Goal: Task Accomplishment & Management: Manage account settings

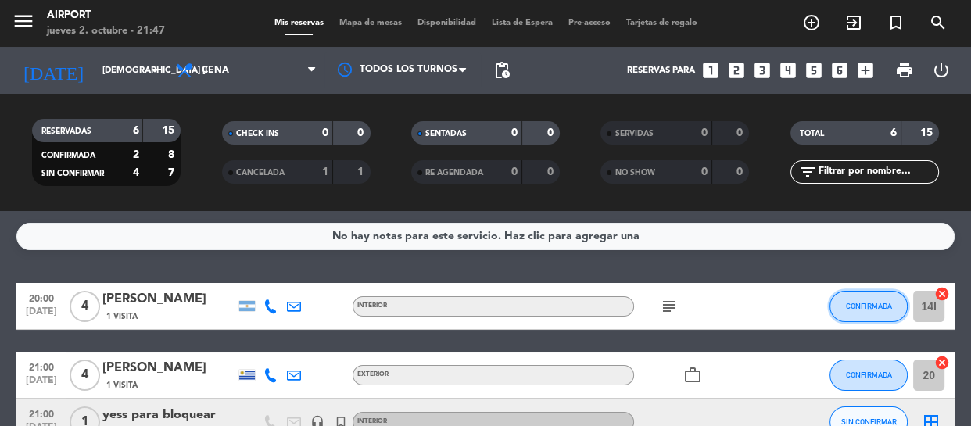
click at [866, 298] on button "CONFIRMADA" at bounding box center [869, 306] width 78 height 31
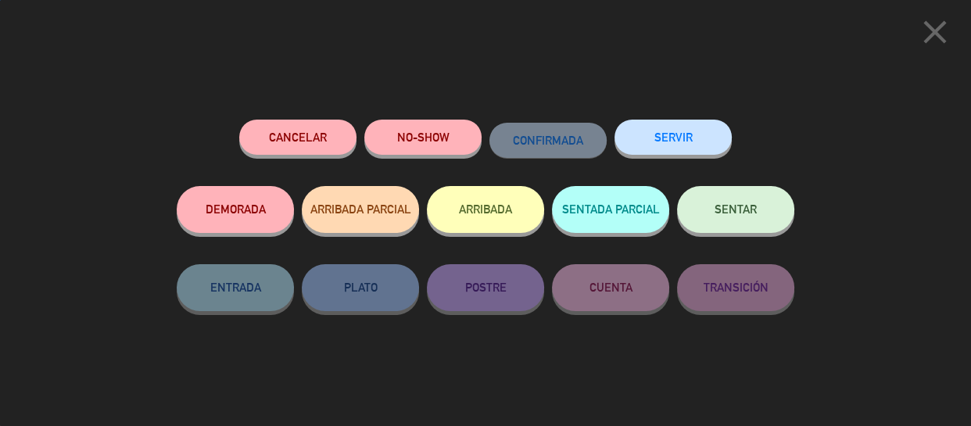
drag, startPoint x: 866, startPoint y: 298, endPoint x: 749, endPoint y: 205, distance: 149.7
click at [749, 205] on div "close Cancelar NO-SHOW CONFIRMADA SERVIR DEMORADA ARRIBADA PARCIAL ARRIBADA SEN…" at bounding box center [485, 213] width 971 height 426
click at [749, 205] on span "SENTAR" at bounding box center [736, 209] width 42 height 13
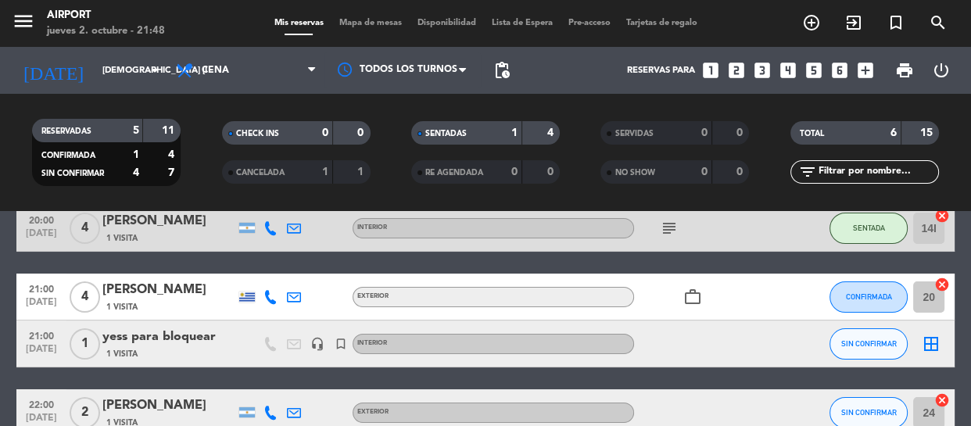
scroll to position [77, 0]
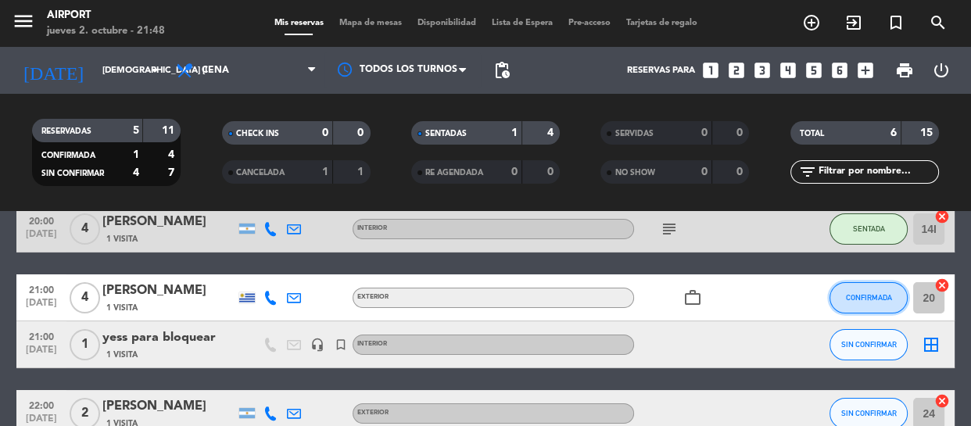
click at [846, 303] on button "CONFIRMADA" at bounding box center [869, 297] width 78 height 31
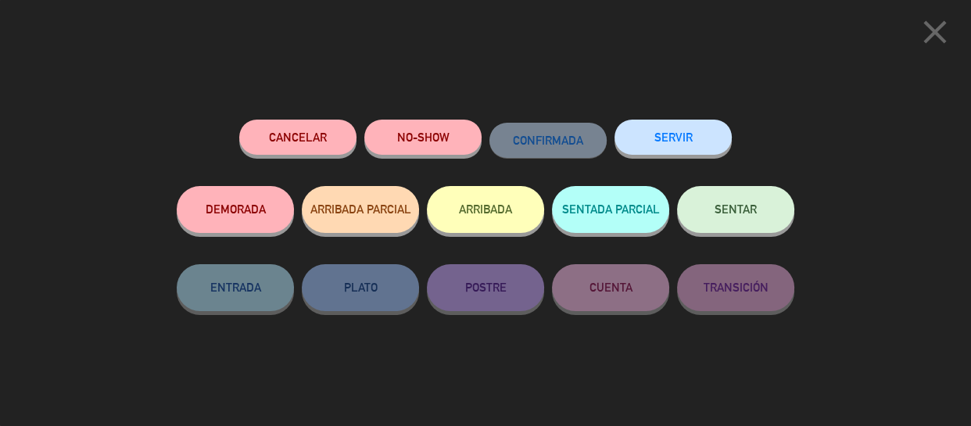
click at [733, 199] on button "SENTAR" at bounding box center [735, 209] width 117 height 47
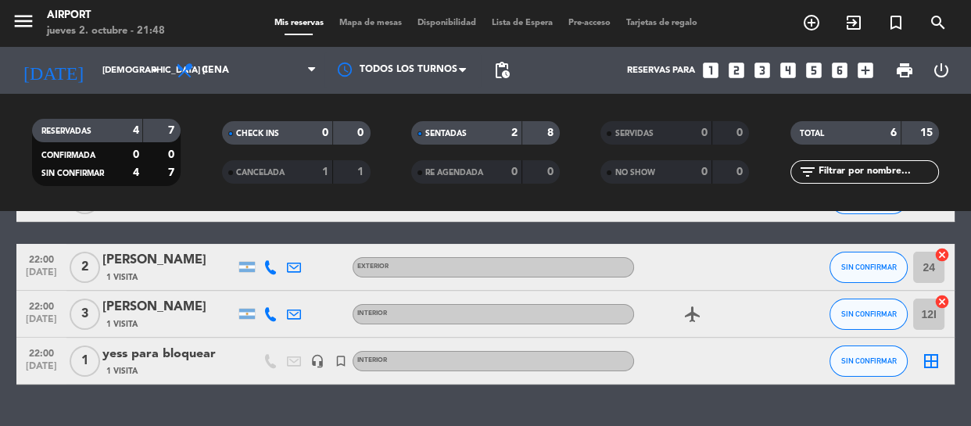
scroll to position [224, 0]
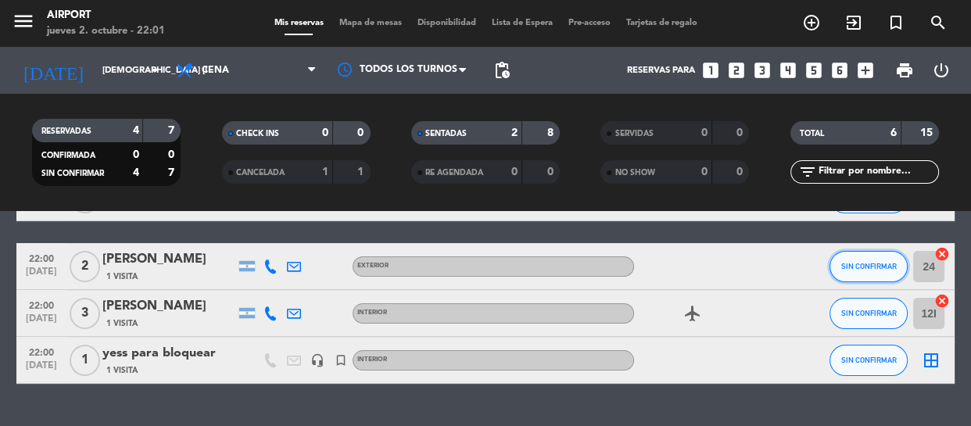
click at [848, 259] on button "SIN CONFIRMAR" at bounding box center [869, 266] width 78 height 31
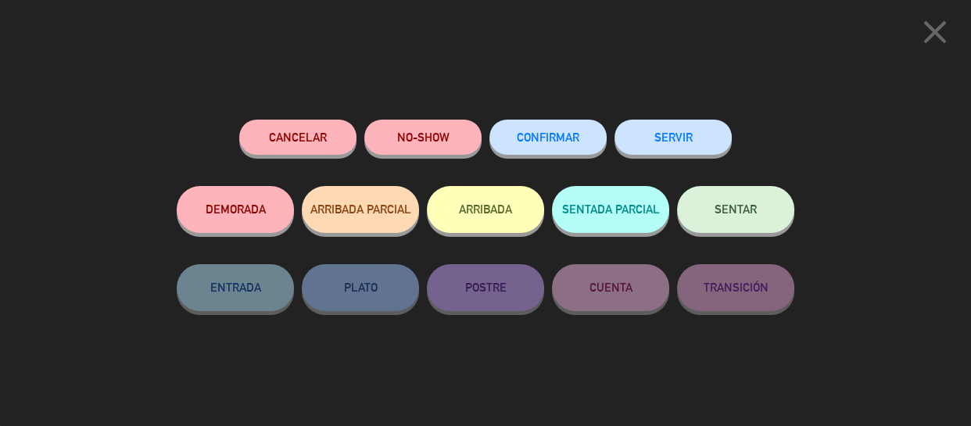
click at [522, 142] on span "CONFIRMAR" at bounding box center [548, 137] width 63 height 13
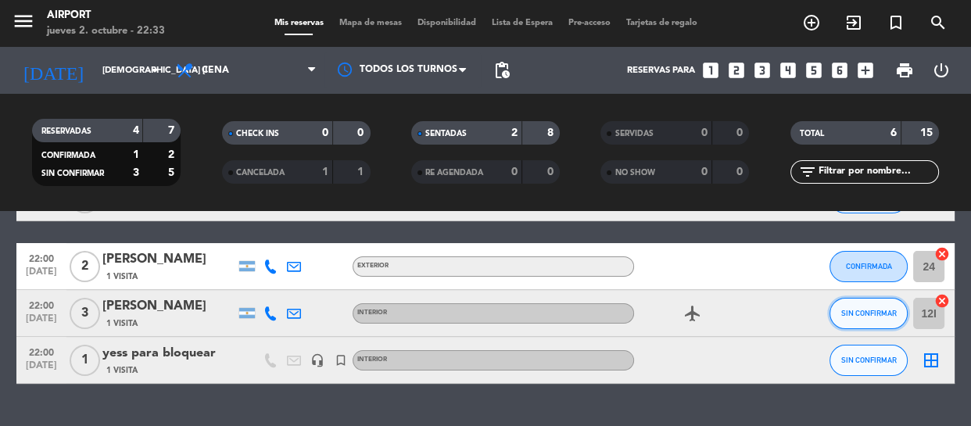
click at [862, 313] on span "SIN CONFIRMAR" at bounding box center [869, 313] width 56 height 9
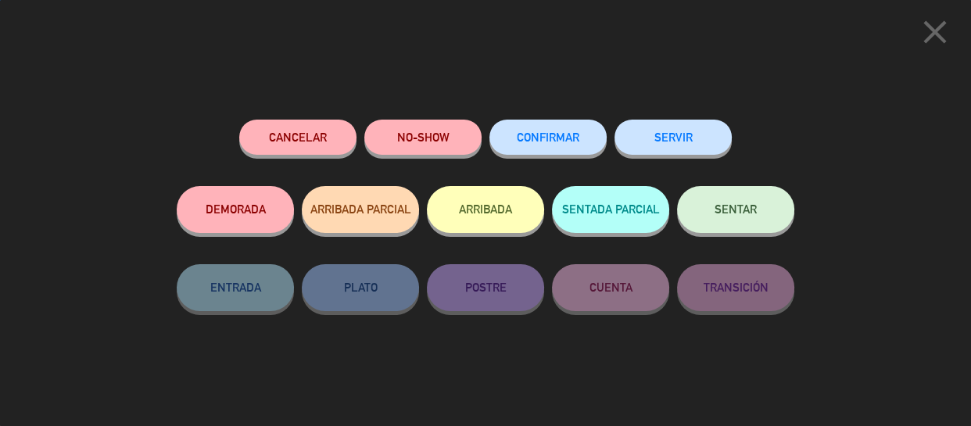
click at [783, 202] on button "SENTAR" at bounding box center [735, 209] width 117 height 47
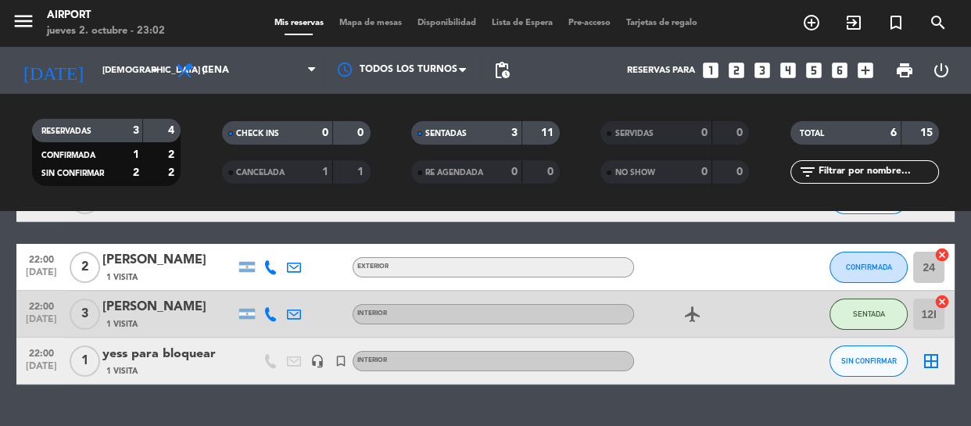
scroll to position [232, 0]
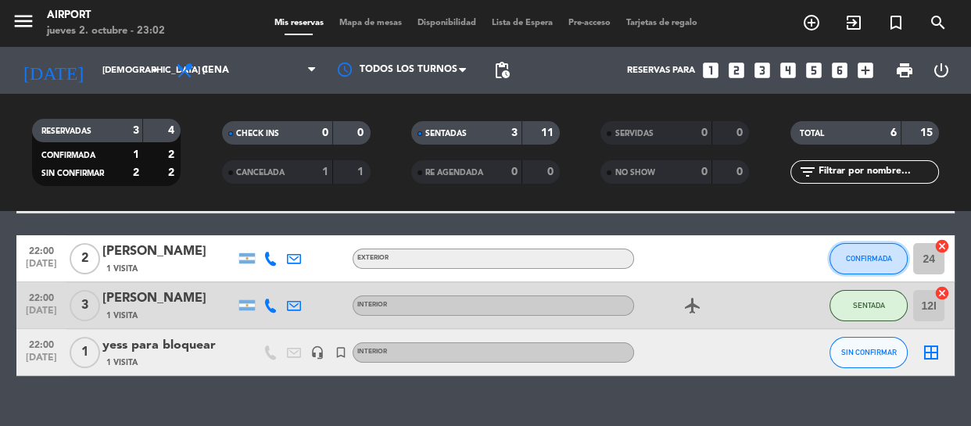
click at [865, 248] on button "CONFIRMADA" at bounding box center [869, 258] width 78 height 31
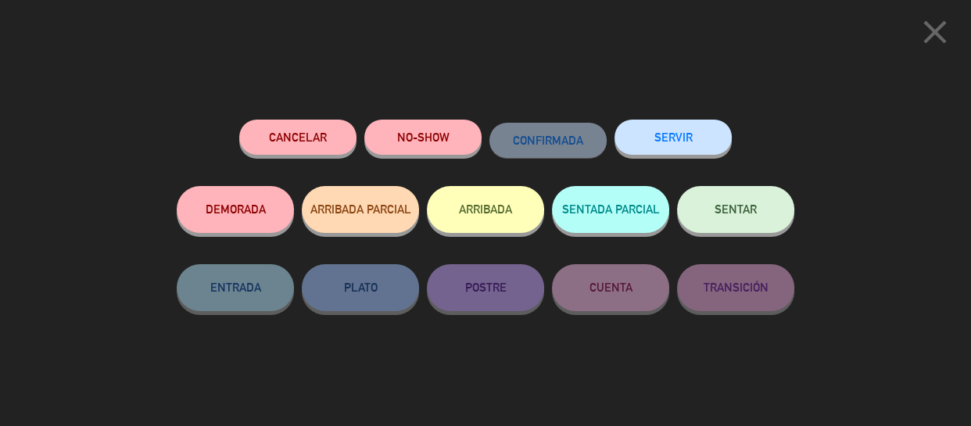
click at [743, 199] on button "SENTAR" at bounding box center [735, 209] width 117 height 47
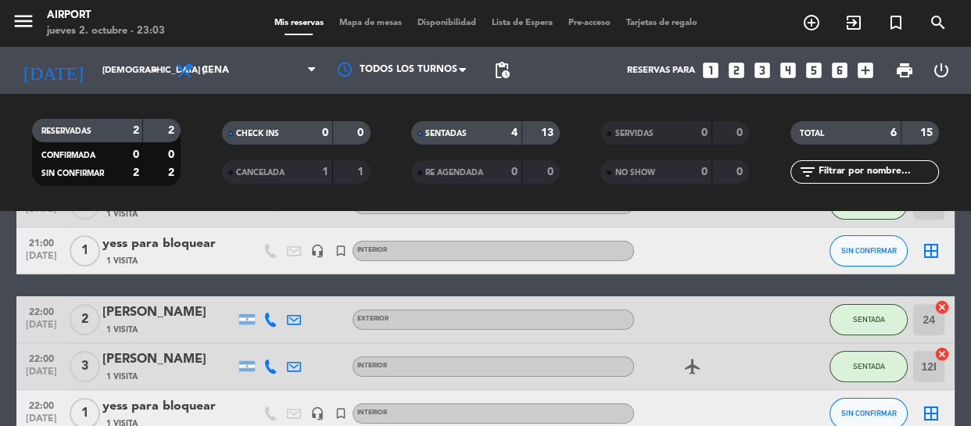
scroll to position [171, 0]
